Goal: Information Seeking & Learning: Learn about a topic

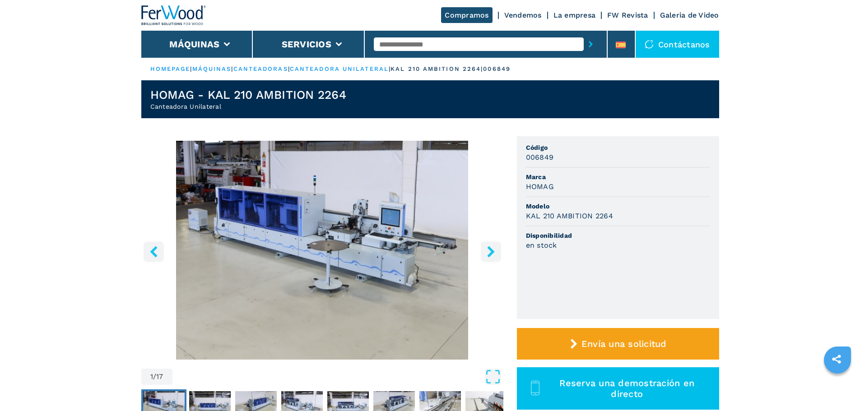
click at [488, 247] on icon "right-button" at bounding box center [490, 251] width 7 height 11
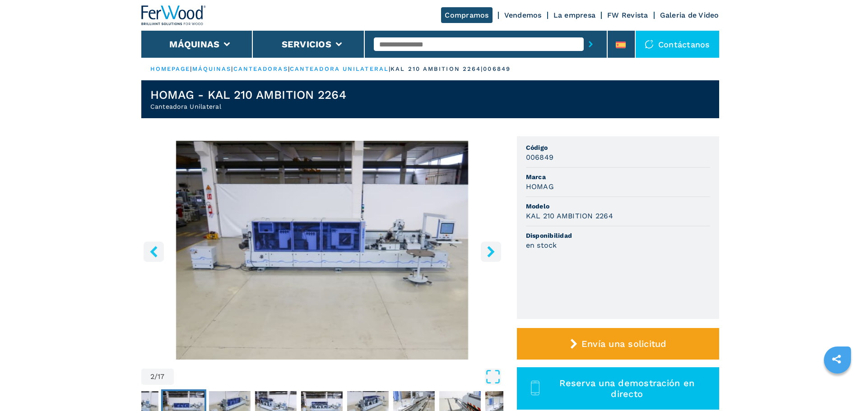
click at [488, 247] on icon "right-button" at bounding box center [490, 251] width 7 height 11
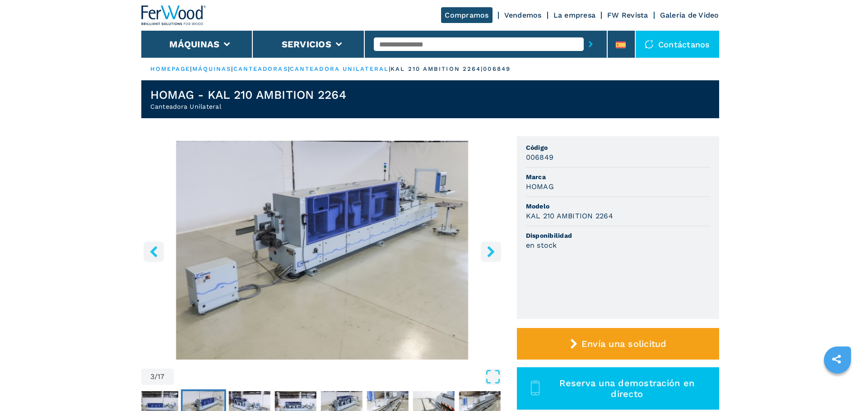
click at [488, 247] on icon "right-button" at bounding box center [490, 251] width 7 height 11
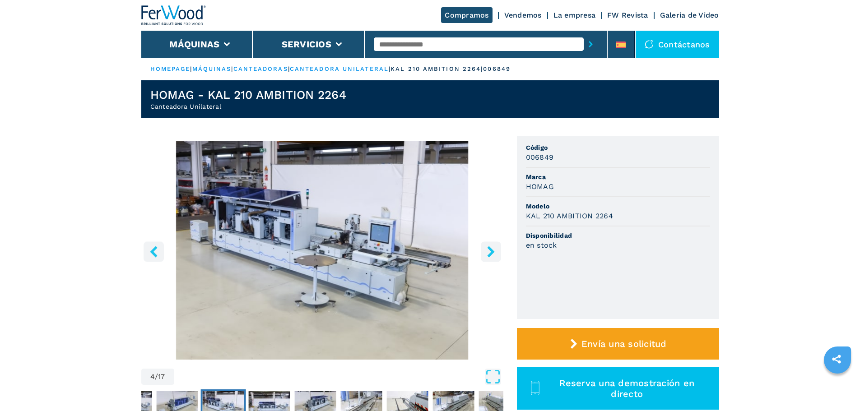
click at [488, 247] on icon "right-button" at bounding box center [490, 251] width 7 height 11
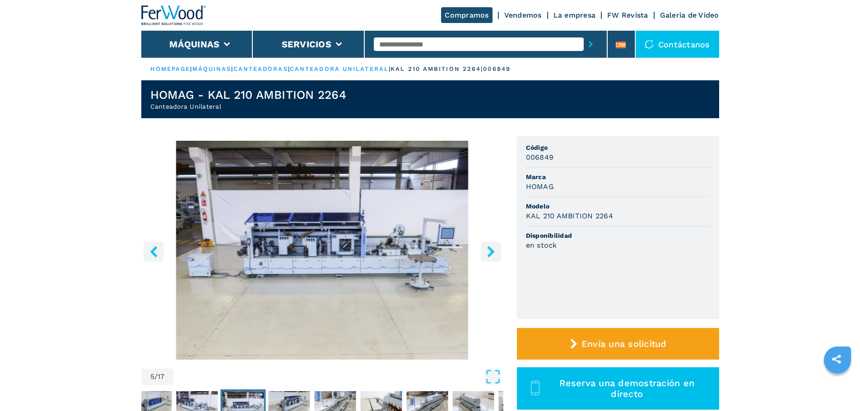
click at [488, 247] on icon "right-button" at bounding box center [490, 251] width 7 height 11
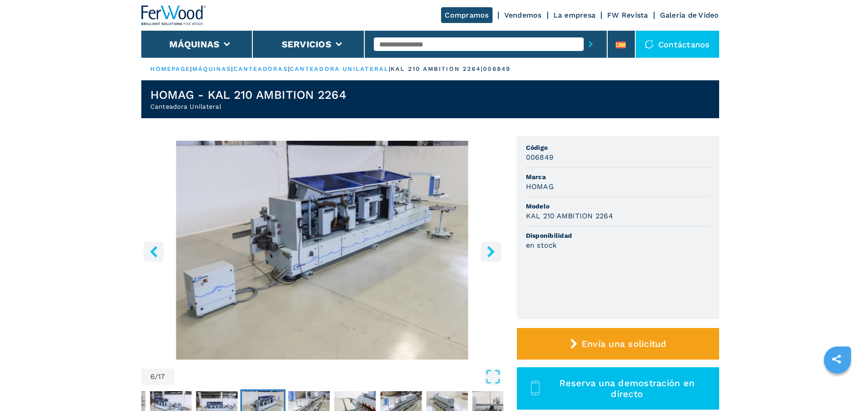
click at [488, 247] on icon "right-button" at bounding box center [490, 251] width 7 height 11
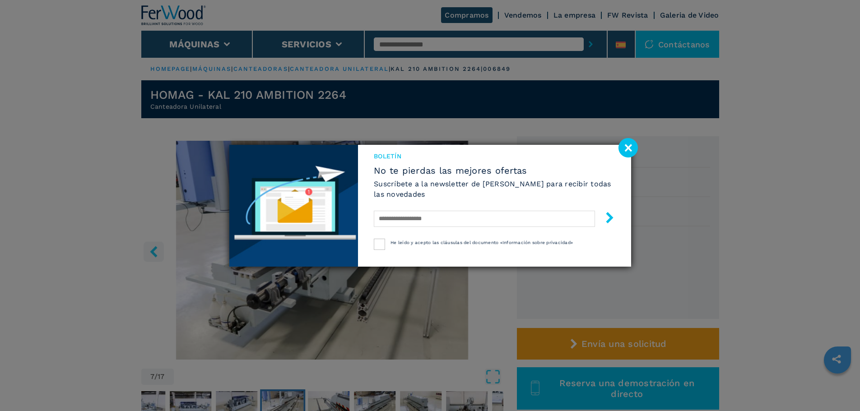
click at [635, 145] on image at bounding box center [628, 147] width 19 height 19
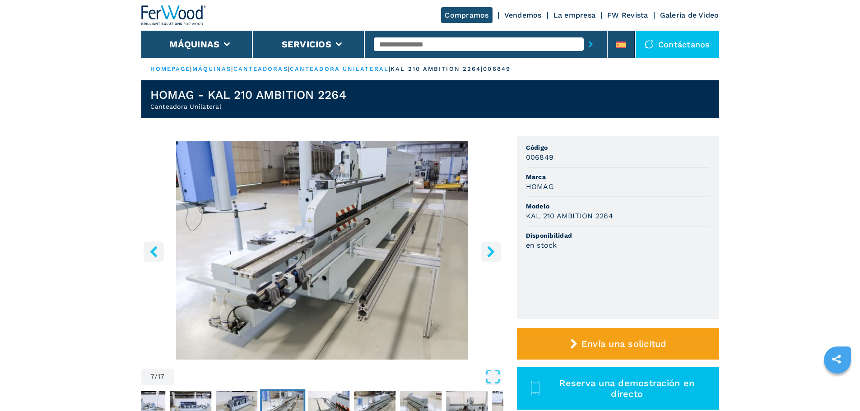
click at [491, 251] on icon "right-button" at bounding box center [490, 251] width 7 height 11
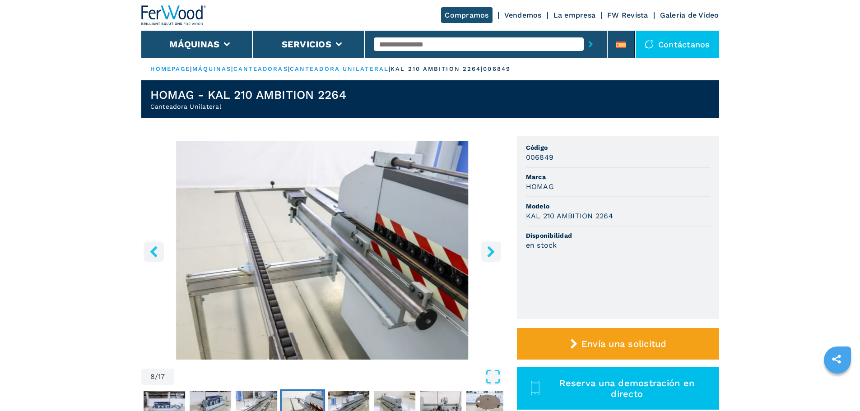
click at [491, 251] on icon "right-button" at bounding box center [490, 251] width 7 height 11
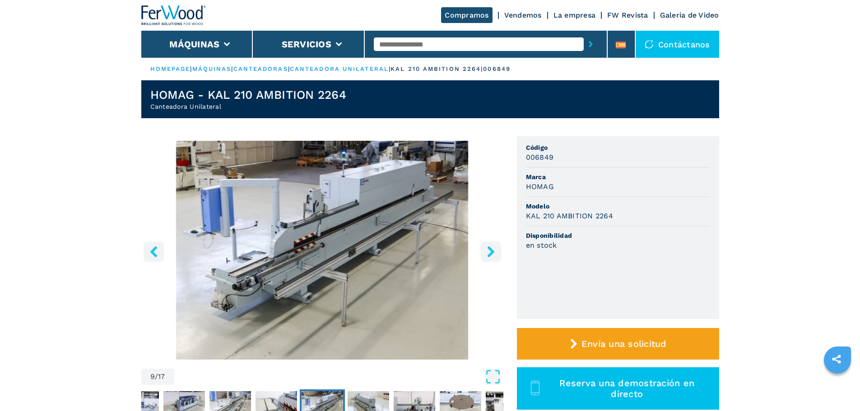
click at [491, 251] on icon "right-button" at bounding box center [490, 251] width 7 height 11
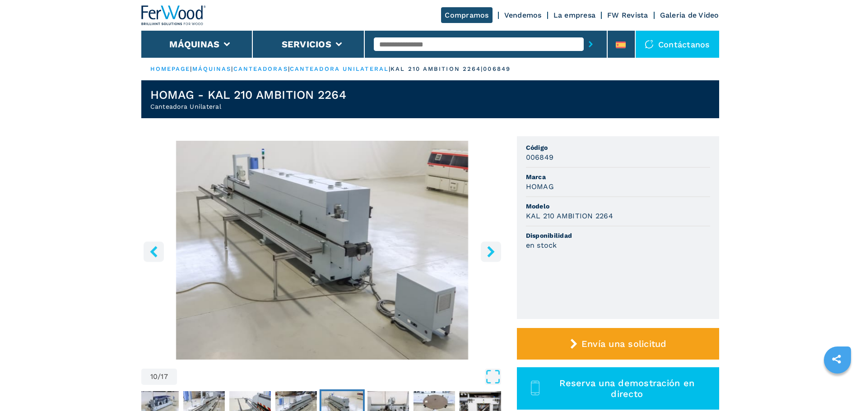
click at [491, 251] on icon "right-button" at bounding box center [490, 251] width 7 height 11
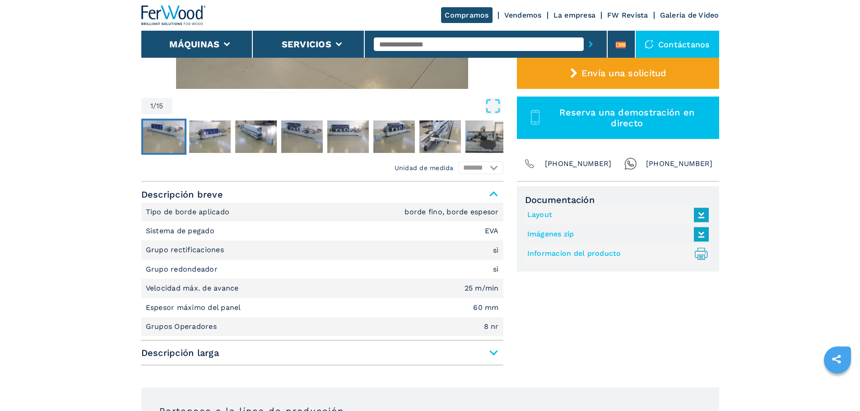
click at [491, 352] on span "Descripción larga" at bounding box center [322, 353] width 362 height 16
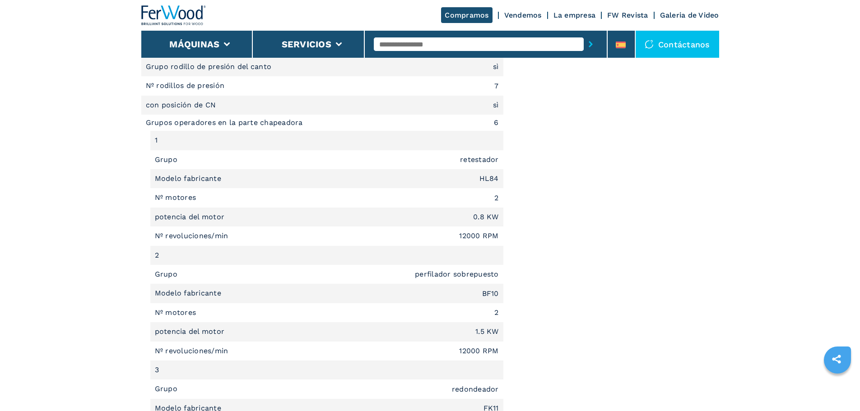
scroll to position [723, 0]
